Goal: Information Seeking & Learning: Learn about a topic

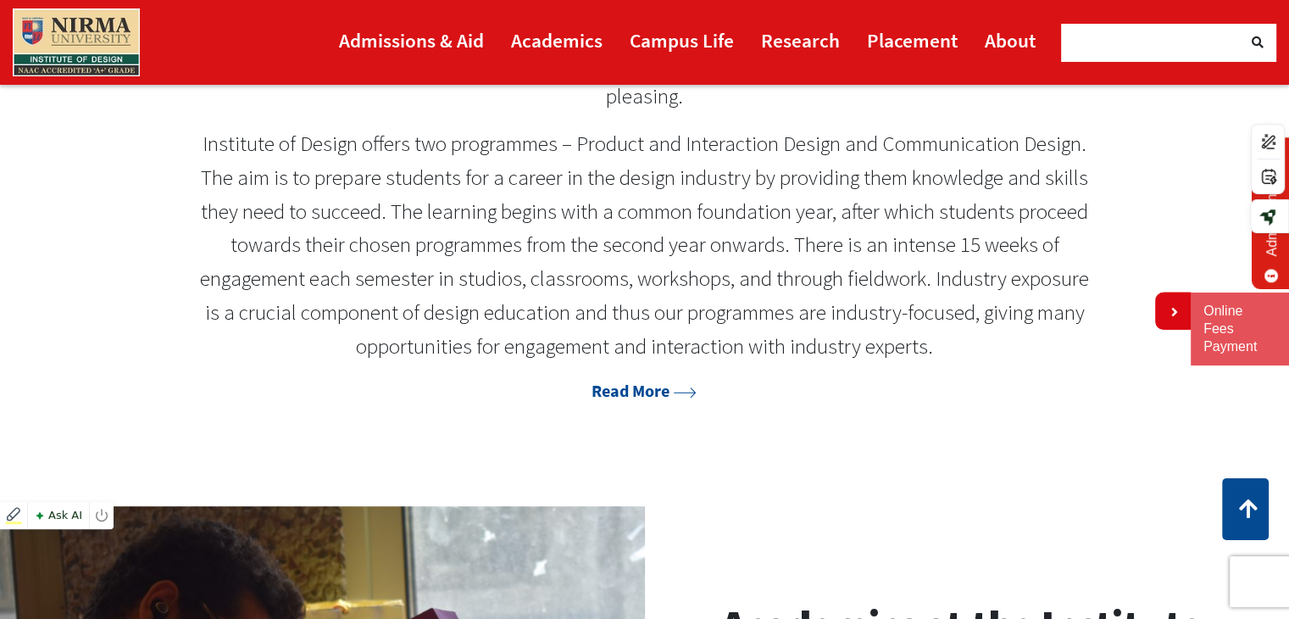
scroll to position [919, 0]
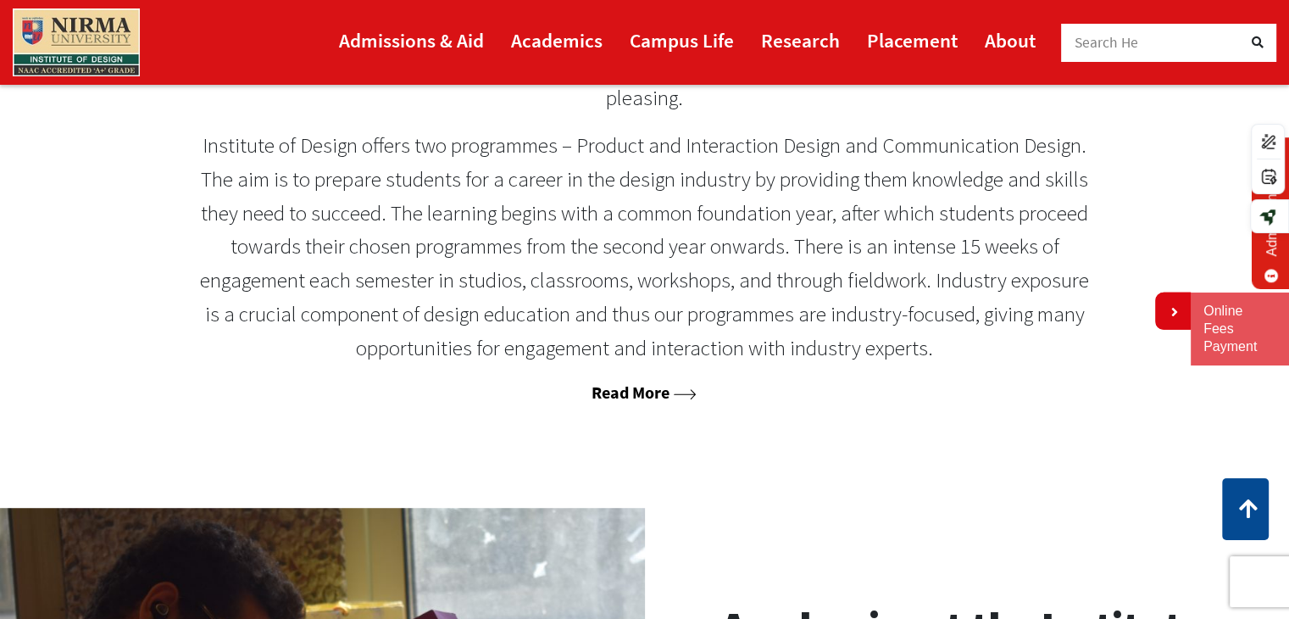
click at [643, 389] on link "Read More" at bounding box center [643, 391] width 105 height 21
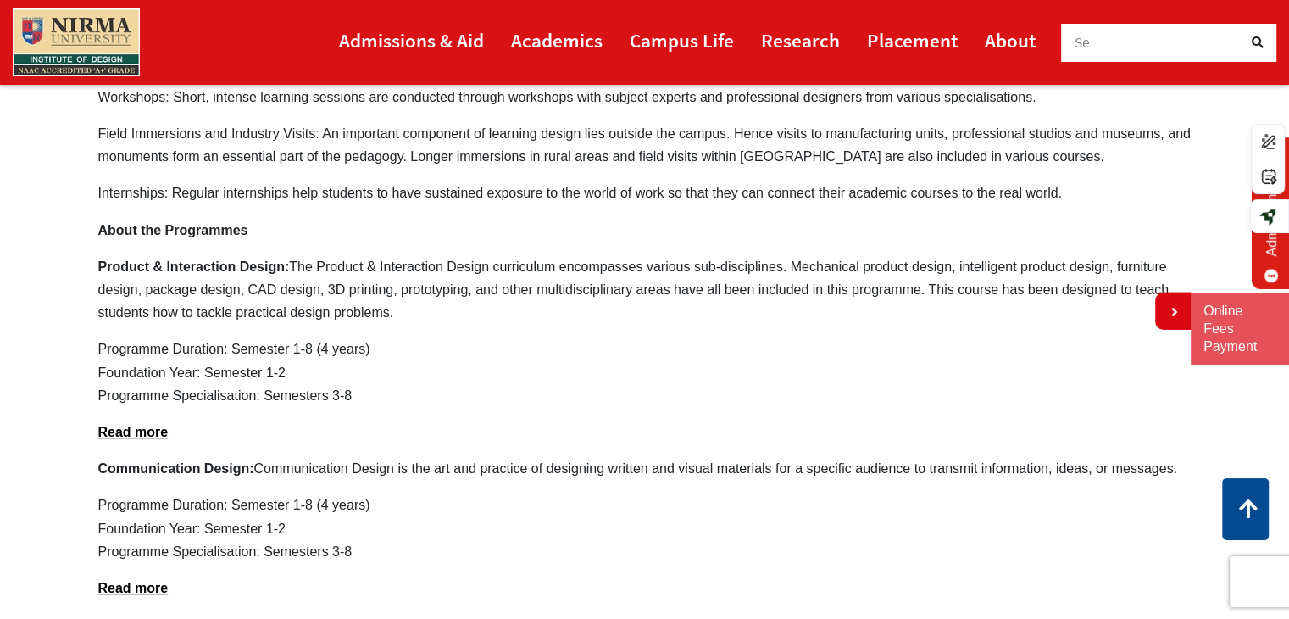
scroll to position [1023, 0]
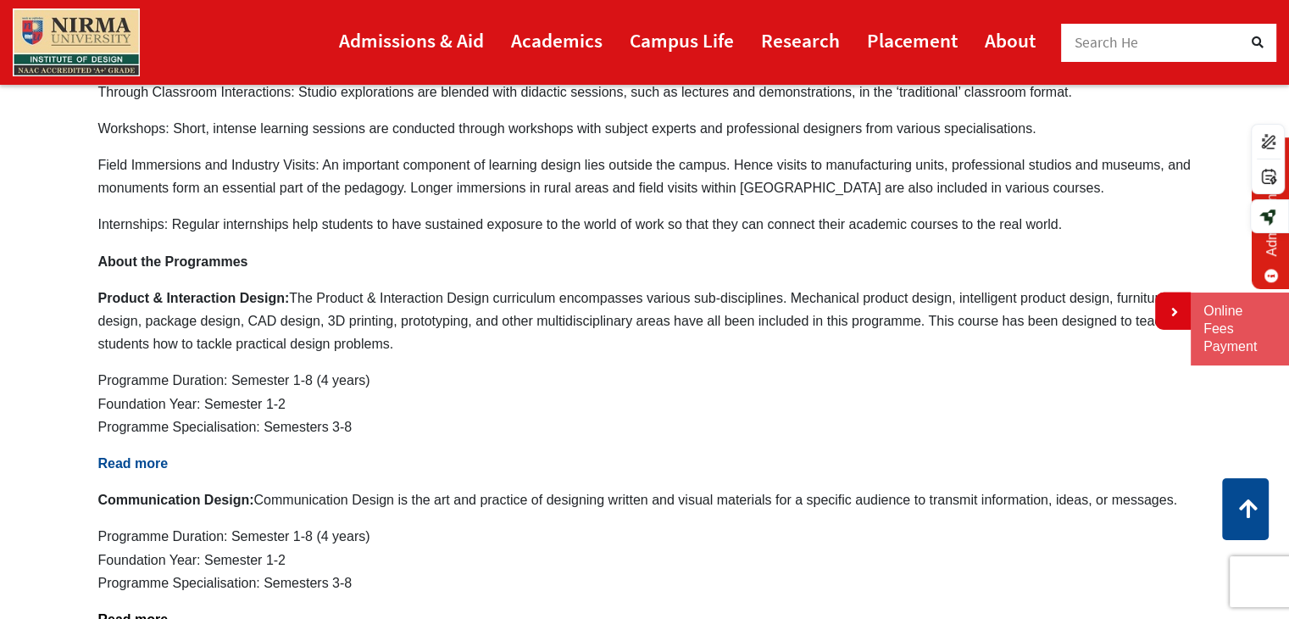
click at [133, 461] on b "Read more" at bounding box center [133, 463] width 70 height 14
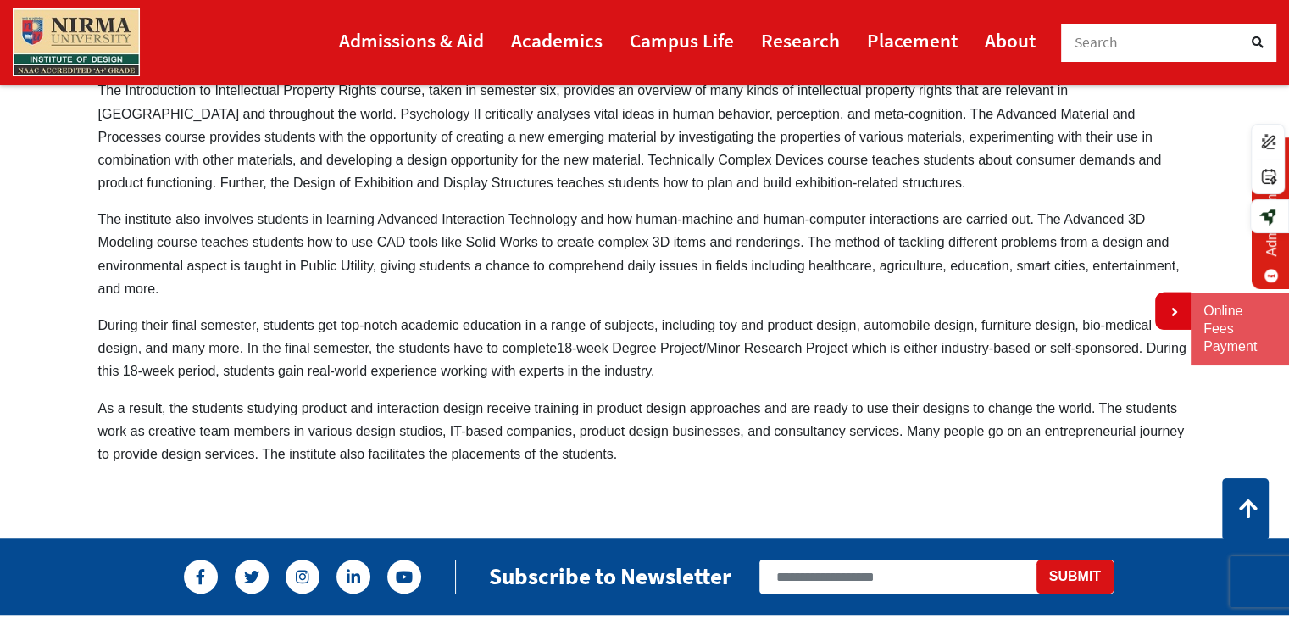
scroll to position [966, 0]
